Goal: Task Accomplishment & Management: Use online tool/utility

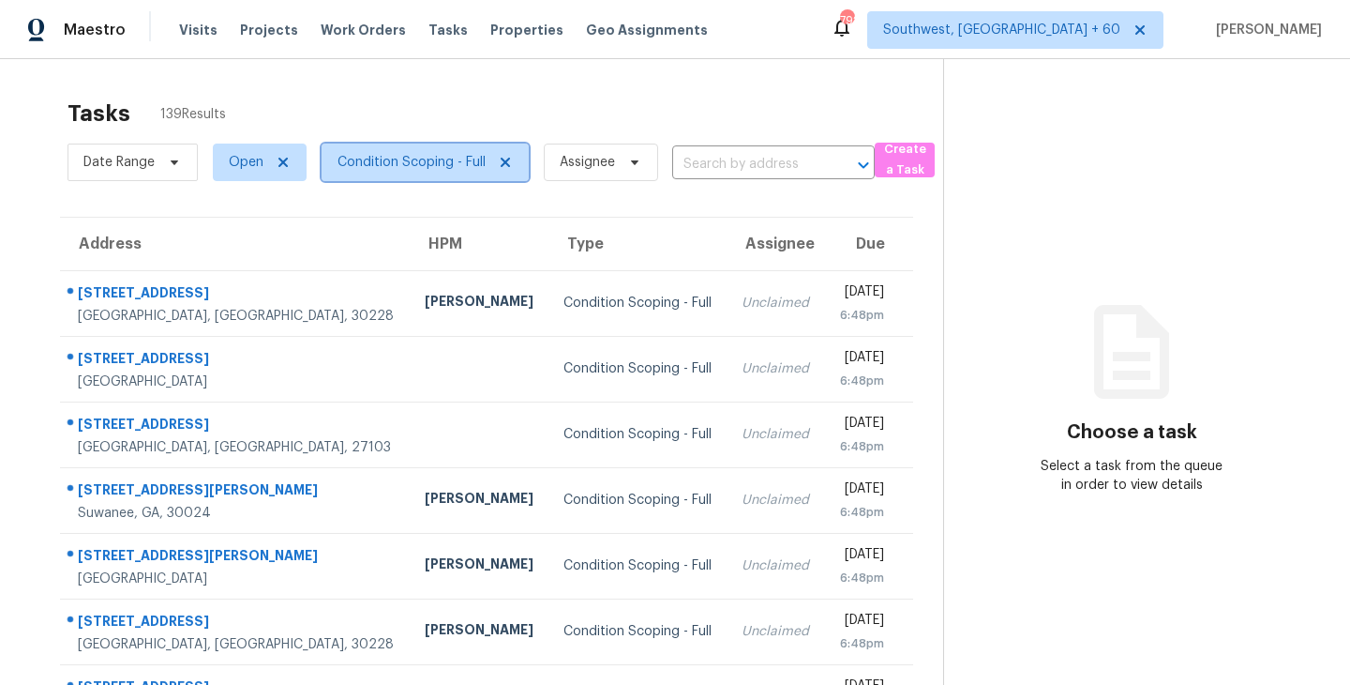
click at [456, 165] on span "Condition Scoping - Full" at bounding box center [412, 162] width 148 height 19
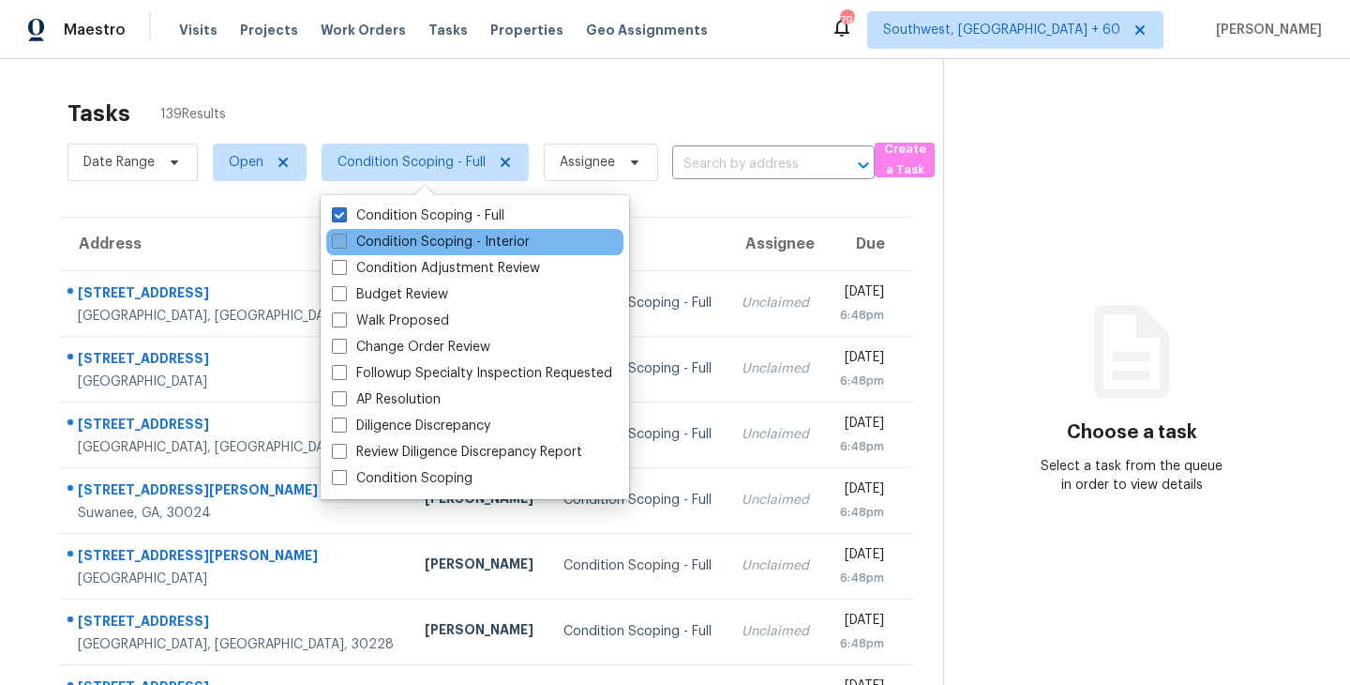
click at [461, 237] on label "Condition Scoping - Interior" at bounding box center [431, 242] width 198 height 19
click at [344, 237] on input "Condition Scoping - Interior" at bounding box center [338, 239] width 12 height 12
checkbox input "true"
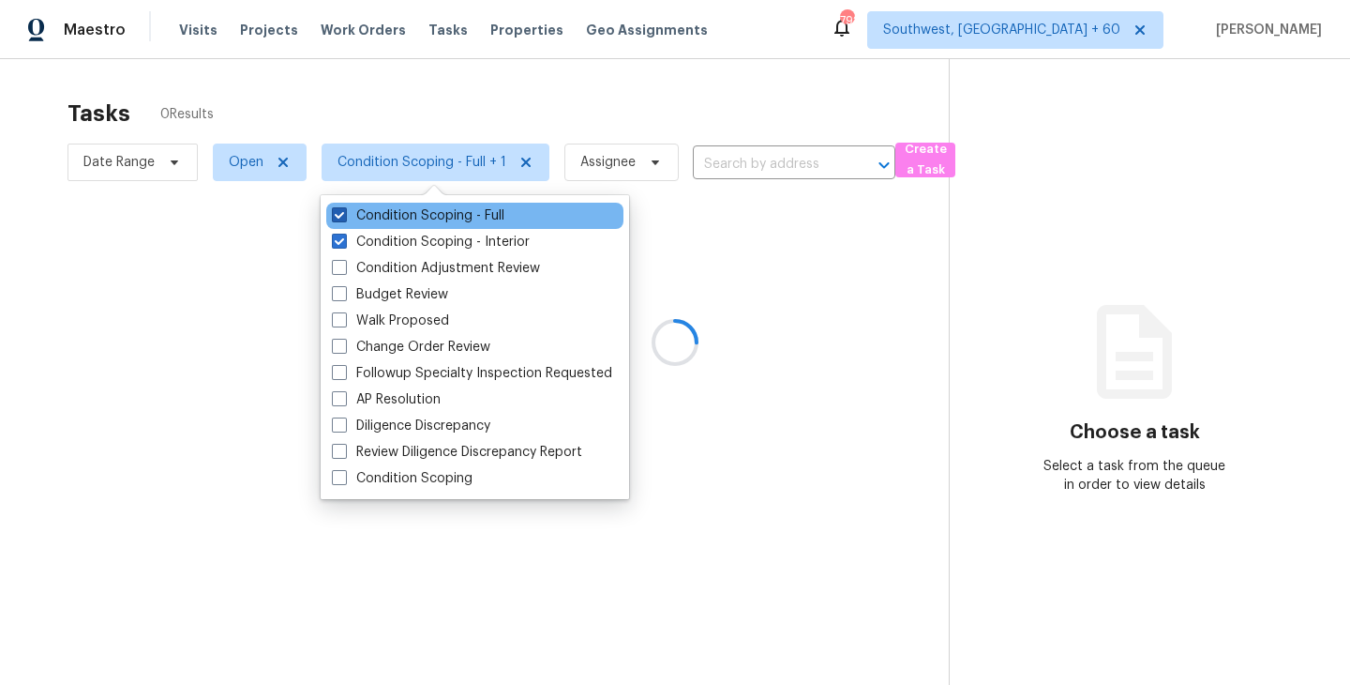
click at [482, 219] on label "Condition Scoping - Full" at bounding box center [418, 215] width 173 height 19
click at [344, 219] on input "Condition Scoping - Full" at bounding box center [338, 212] width 12 height 12
checkbox input "false"
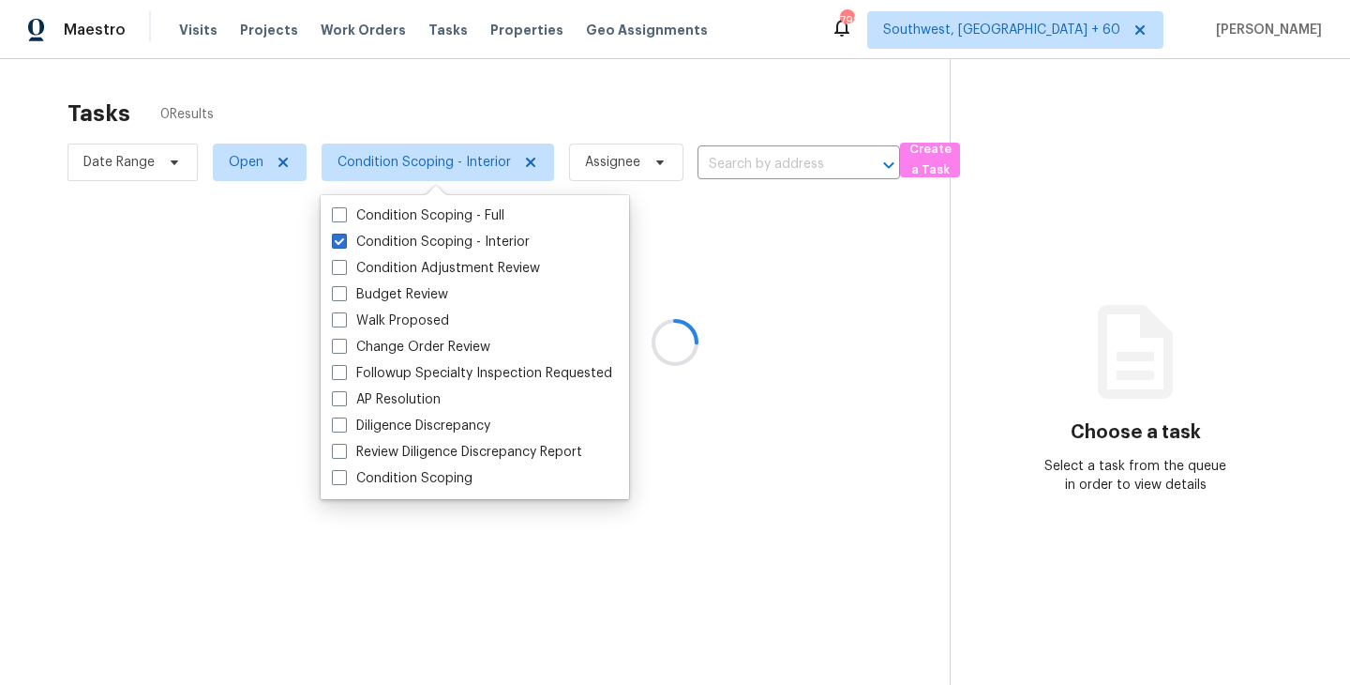
click at [693, 275] on div at bounding box center [675, 342] width 1350 height 685
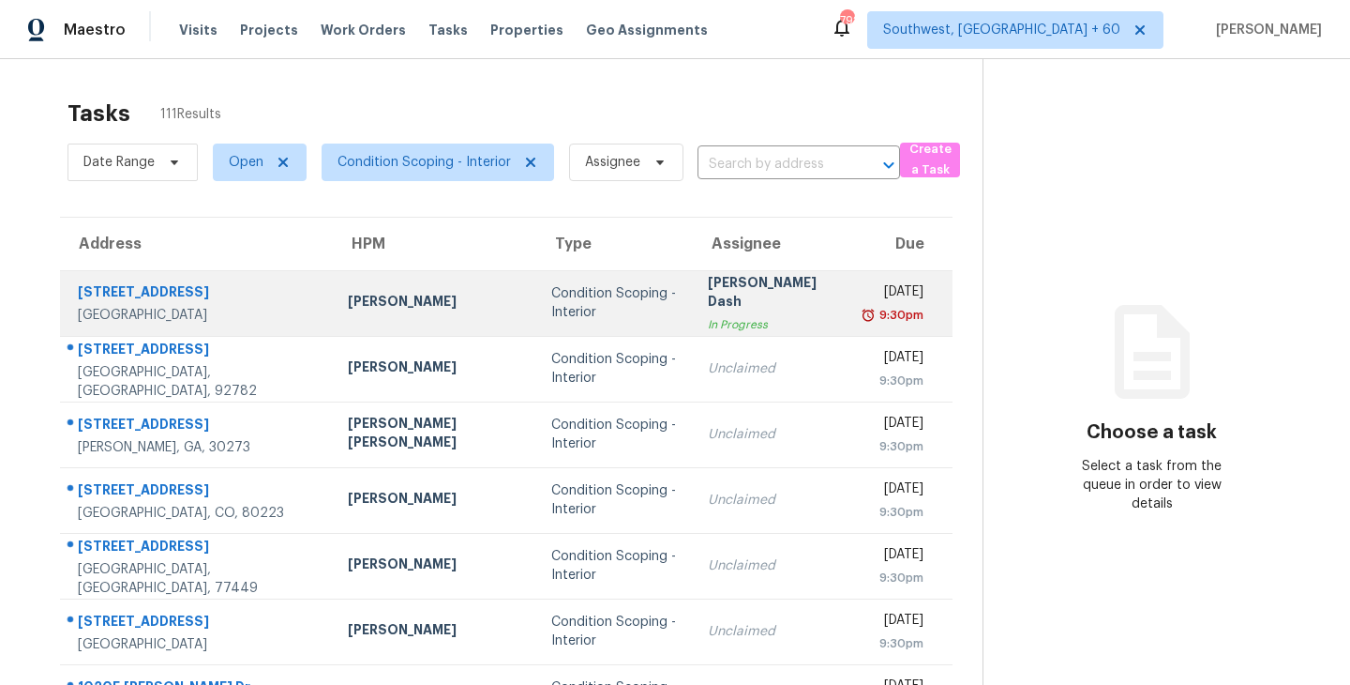
click at [369, 309] on div "[PERSON_NAME]" at bounding box center [434, 303] width 173 height 23
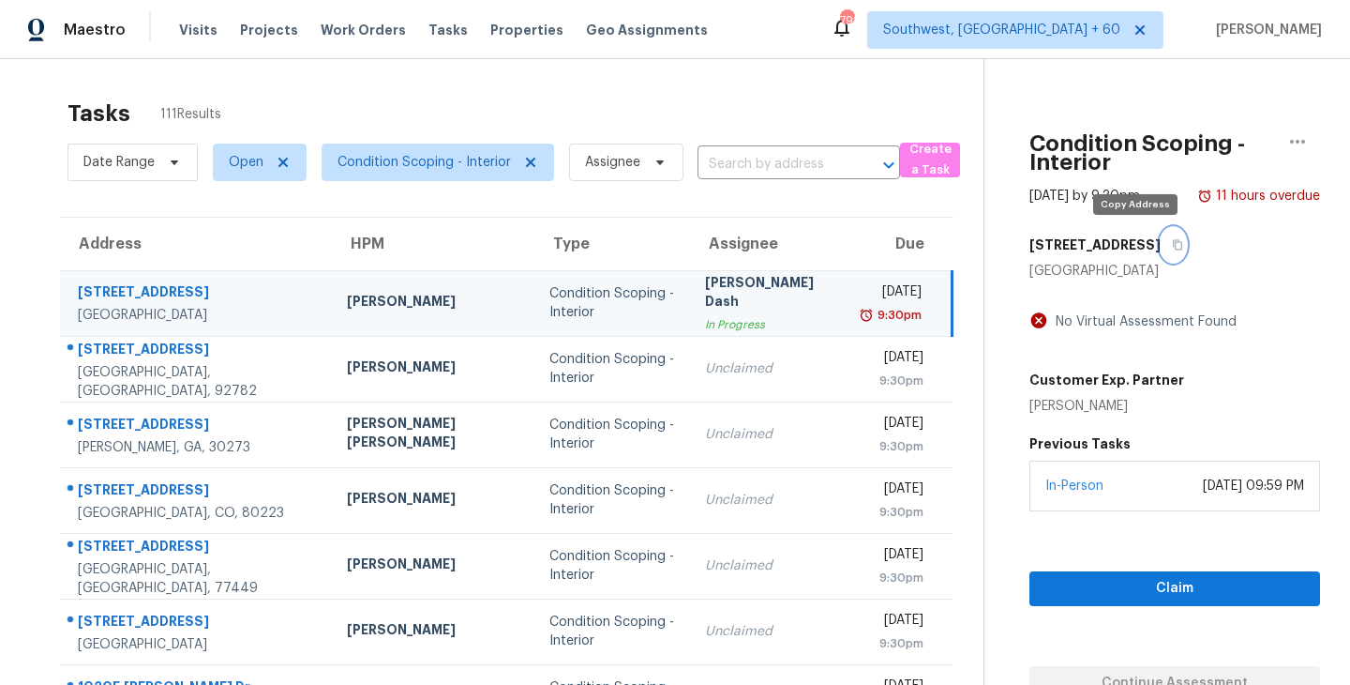
click at [1172, 246] on icon "button" at bounding box center [1177, 244] width 11 height 11
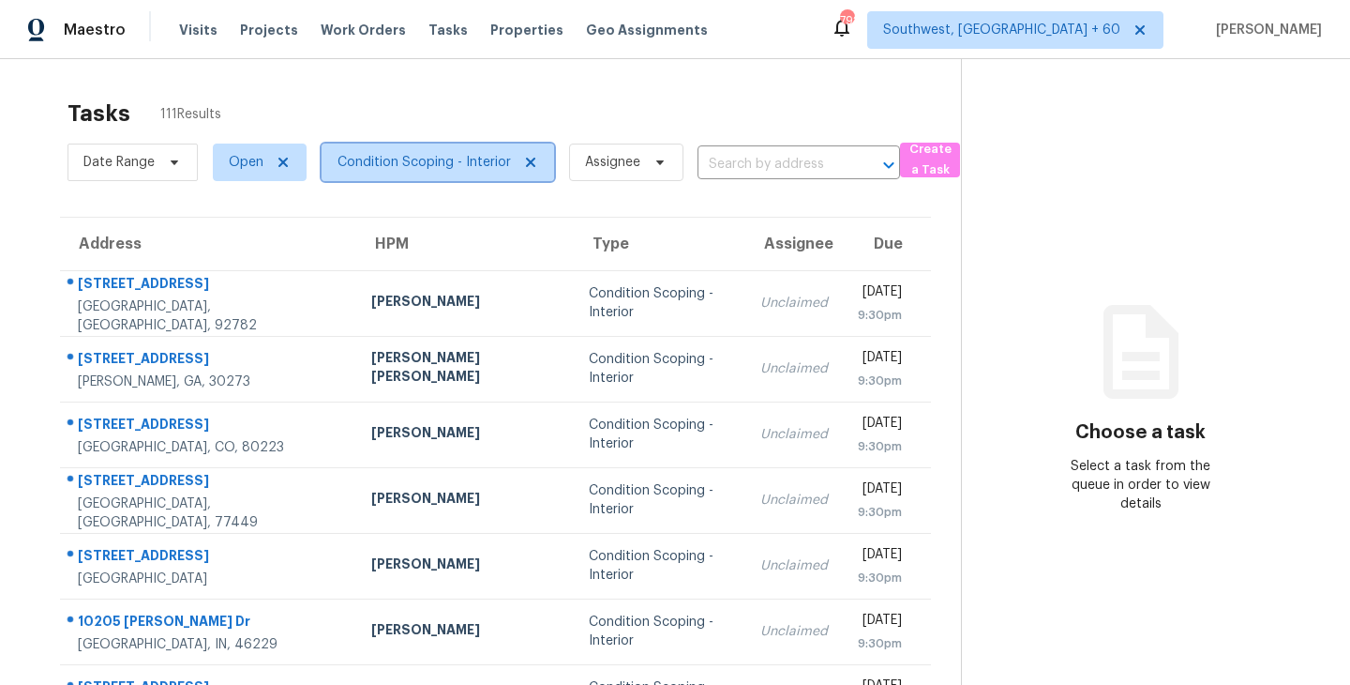
click at [401, 169] on span "Condition Scoping - Interior" at bounding box center [424, 162] width 173 height 19
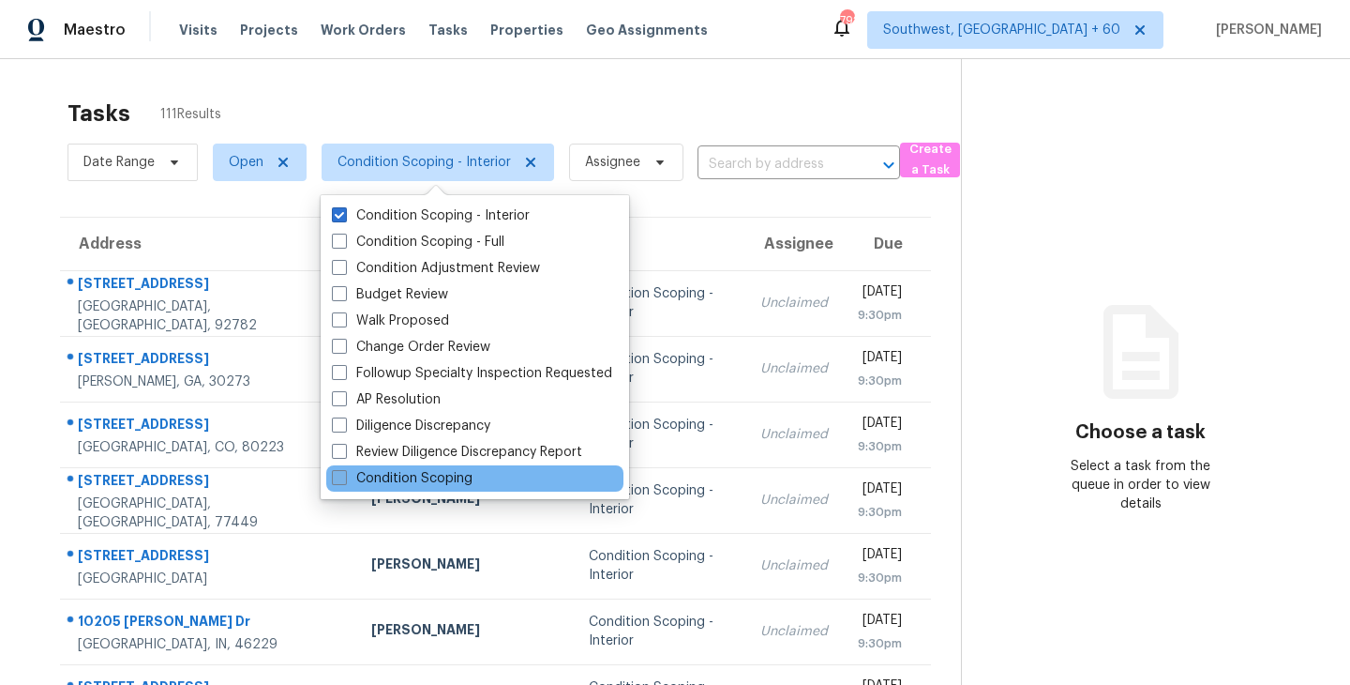
click at [415, 476] on label "Condition Scoping" at bounding box center [402, 478] width 141 height 19
click at [344, 476] on input "Condition Scoping" at bounding box center [338, 475] width 12 height 12
checkbox input "true"
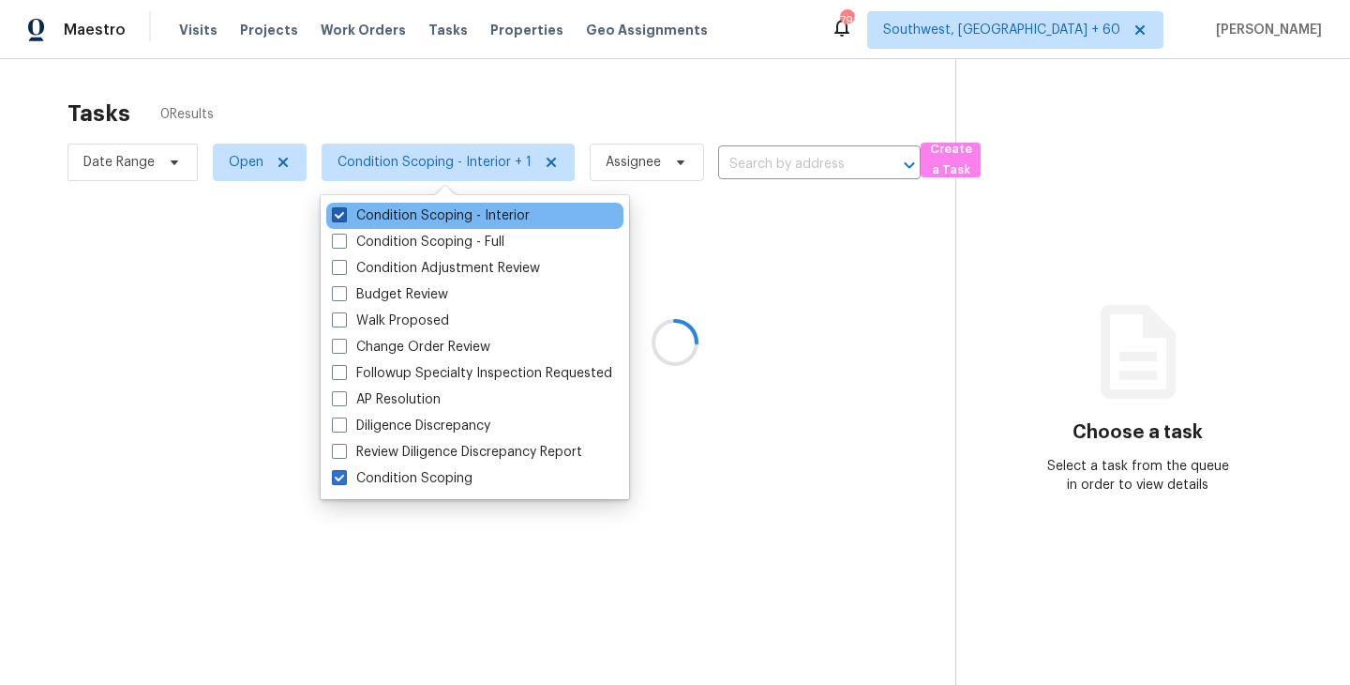
click at [473, 216] on label "Condition Scoping - Interior" at bounding box center [431, 215] width 198 height 19
click at [344, 216] on input "Condition Scoping - Interior" at bounding box center [338, 212] width 12 height 12
checkbox input "false"
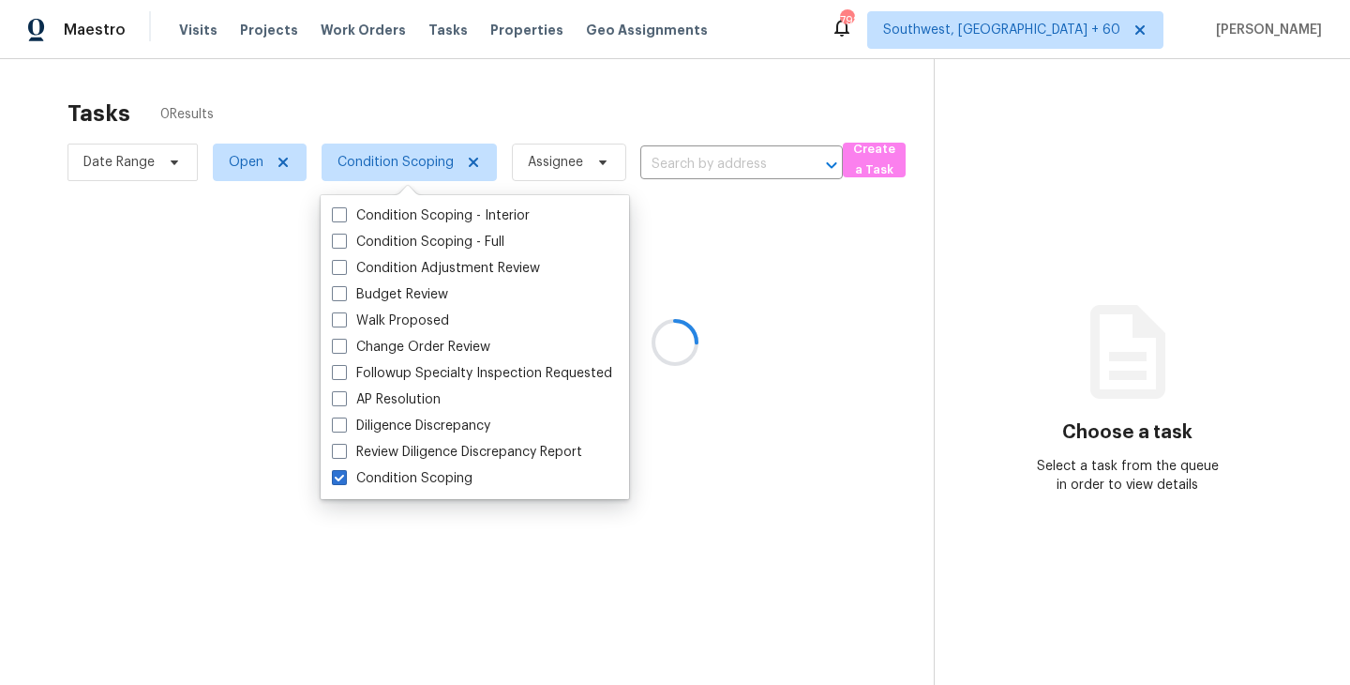
click at [689, 306] on div at bounding box center [675, 342] width 1350 height 685
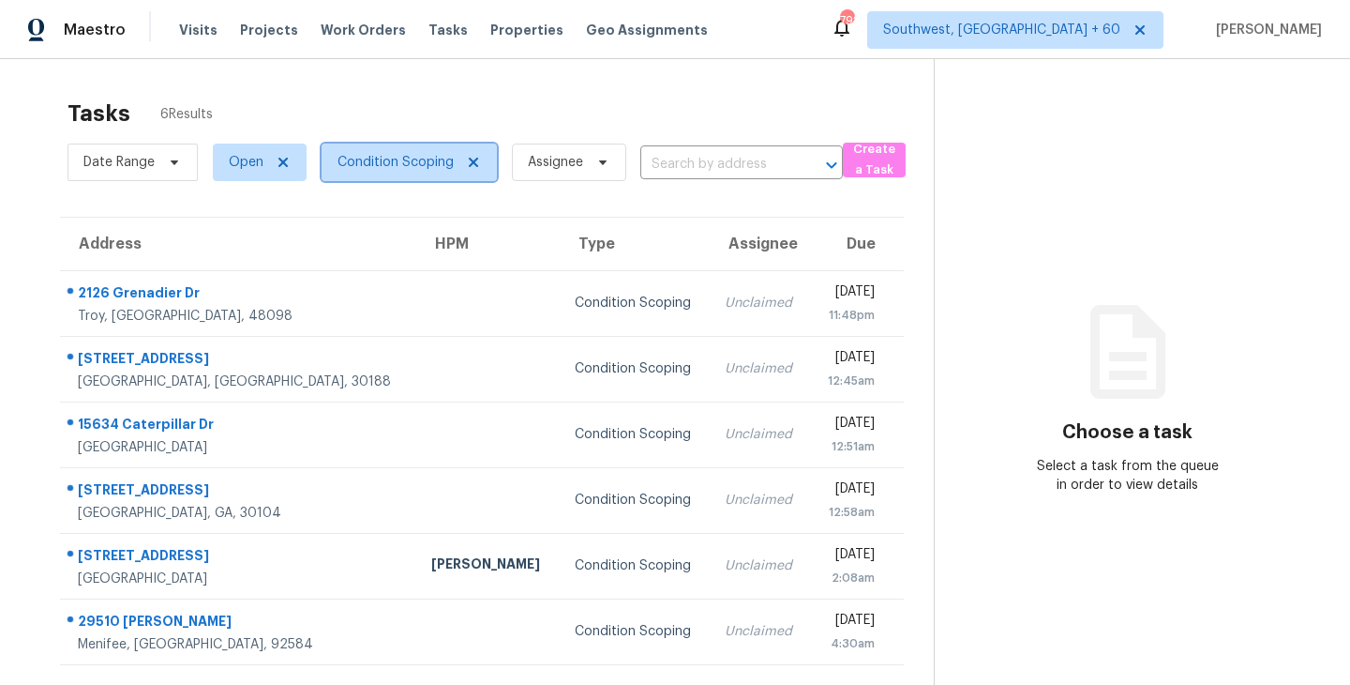
click at [419, 179] on span "Condition Scoping" at bounding box center [409, 162] width 175 height 38
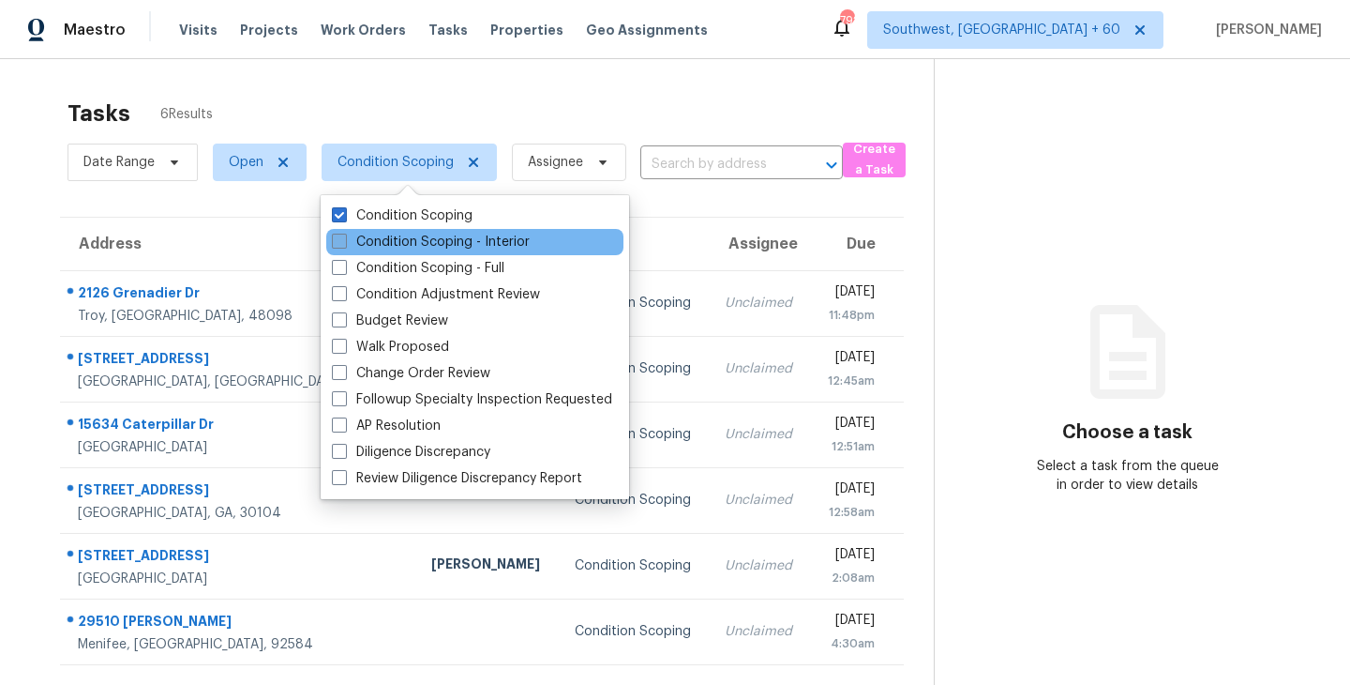
click at [445, 244] on label "Condition Scoping - Interior" at bounding box center [431, 242] width 198 height 19
click at [344, 244] on input "Condition Scoping - Interior" at bounding box center [338, 239] width 12 height 12
checkbox input "true"
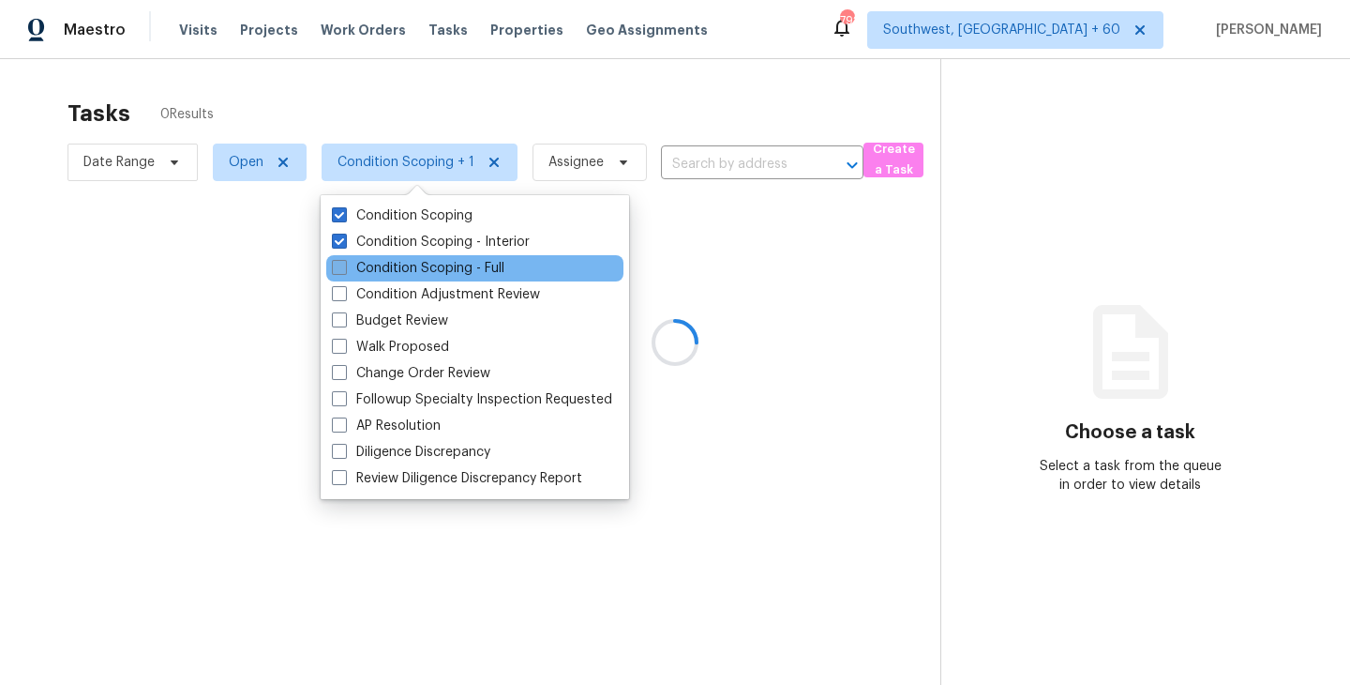
click at [445, 268] on label "Condition Scoping - Full" at bounding box center [418, 268] width 173 height 19
click at [344, 268] on input "Condition Scoping - Full" at bounding box center [338, 265] width 12 height 12
checkbox input "true"
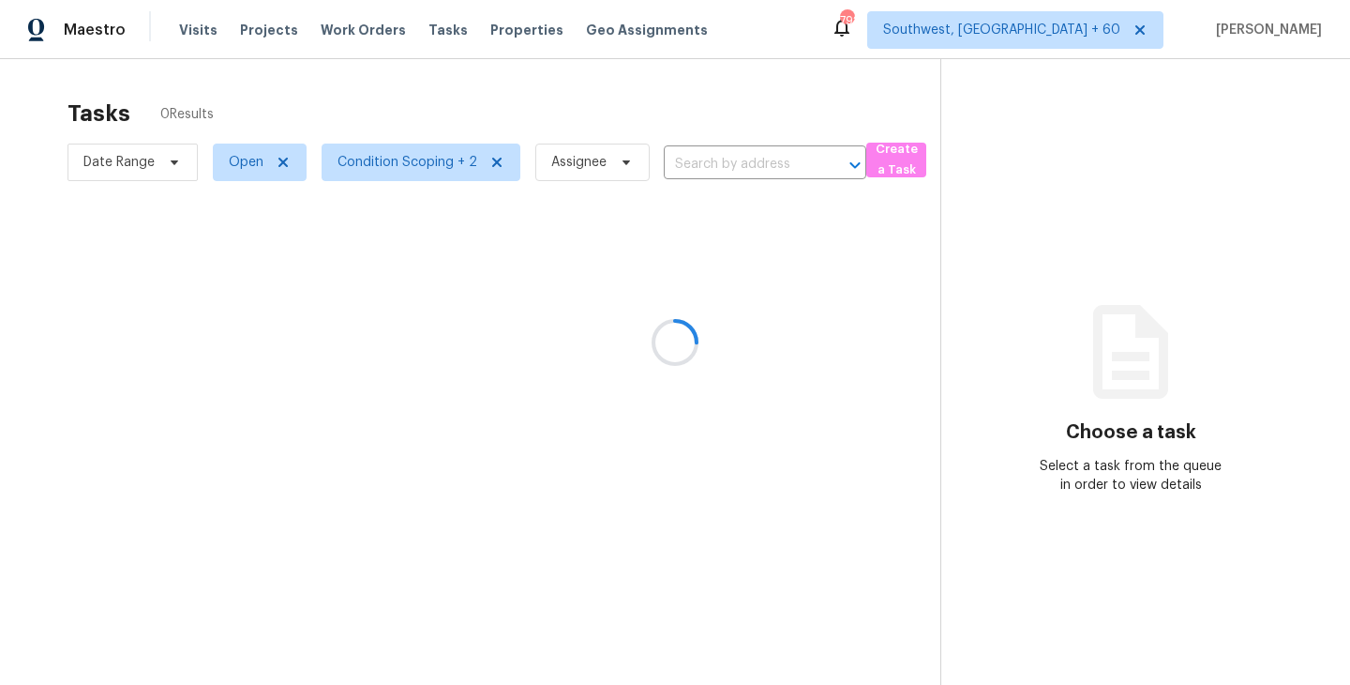
click at [865, 331] on div at bounding box center [675, 342] width 1350 height 685
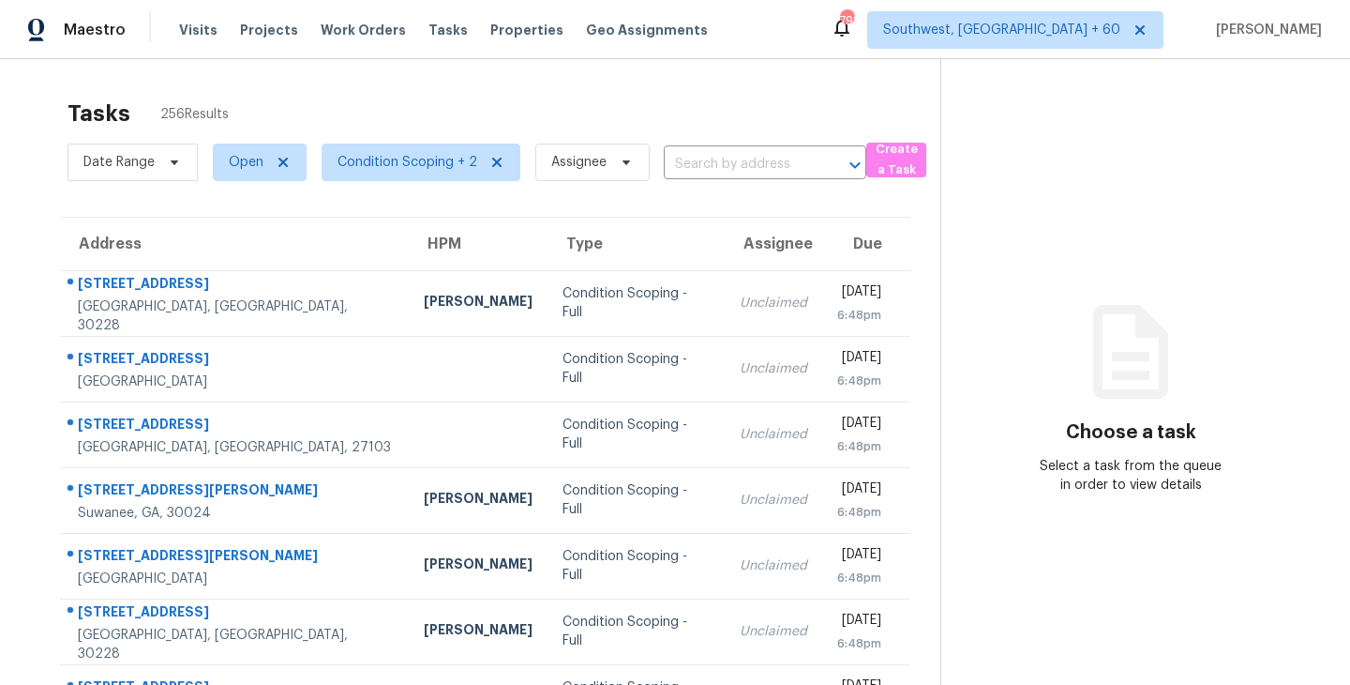
click at [1073, 214] on section "Choose a task Select a task from the queue in order to view details" at bounding box center [1131, 518] width 380 height 918
